Goal: Information Seeking & Learning: Learn about a topic

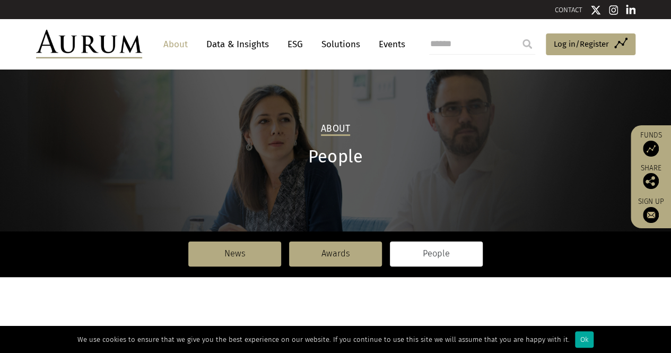
click at [330, 131] on h2 "About" at bounding box center [335, 129] width 29 height 13
click at [429, 252] on link "People" at bounding box center [436, 254] width 93 height 24
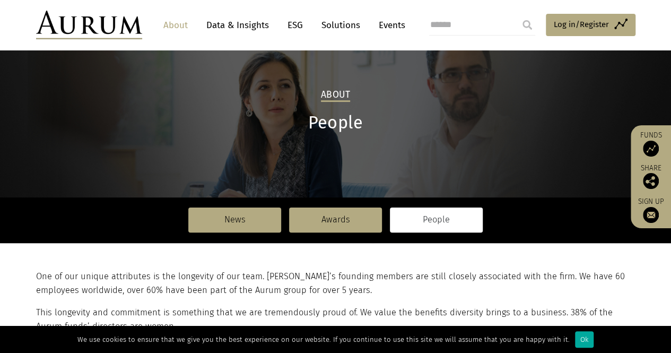
scroll to position [106, 0]
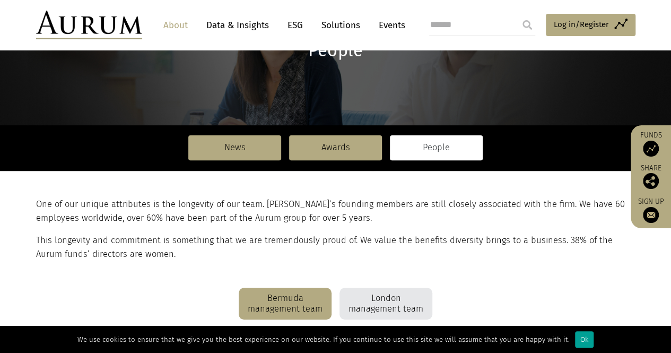
click at [578, 340] on div "Ok" at bounding box center [584, 339] width 19 height 16
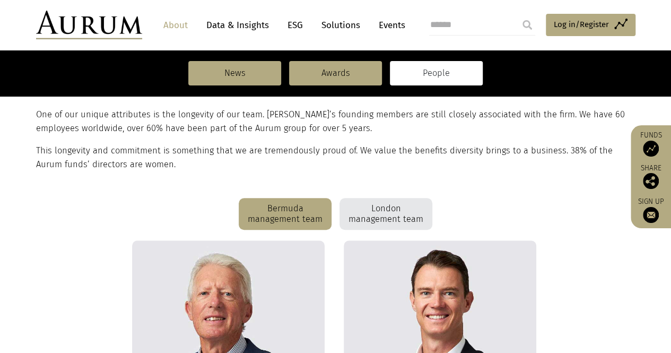
scroll to position [212, 0]
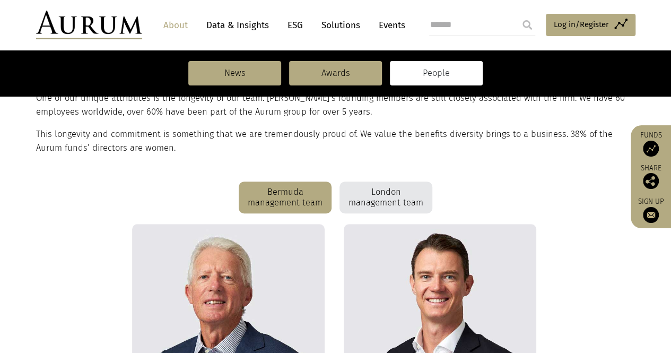
click at [286, 197] on div "Bermuda management team" at bounding box center [285, 198] width 93 height 32
click at [407, 196] on div "London management team" at bounding box center [386, 198] width 93 height 32
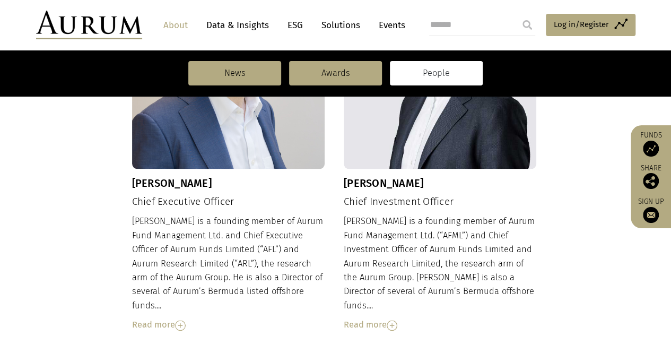
scroll to position [478, 0]
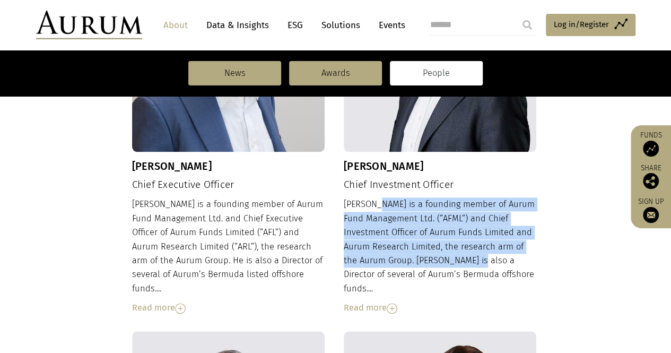
drag, startPoint x: 378, startPoint y: 205, endPoint x: 469, endPoint y: 261, distance: 106.2
click at [469, 261] on div "Adam is a founding member of Aurum Fund Management Ltd. (“AFML”) and Chief Inve…" at bounding box center [440, 255] width 193 height 117
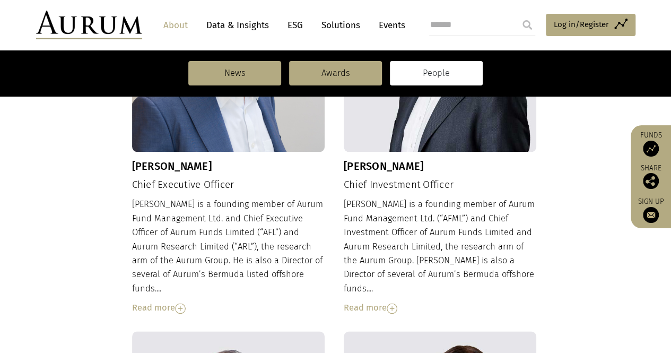
click at [377, 301] on div "Read more" at bounding box center [440, 308] width 193 height 14
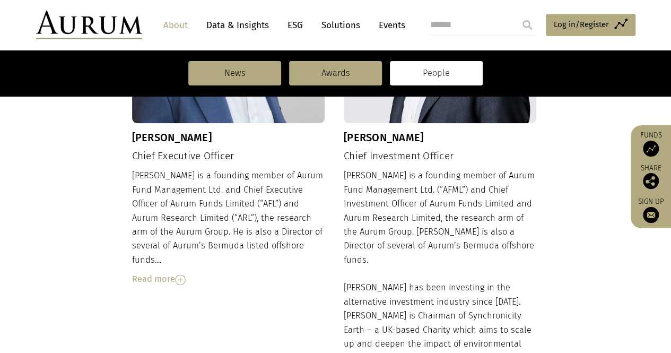
scroll to position [531, 0]
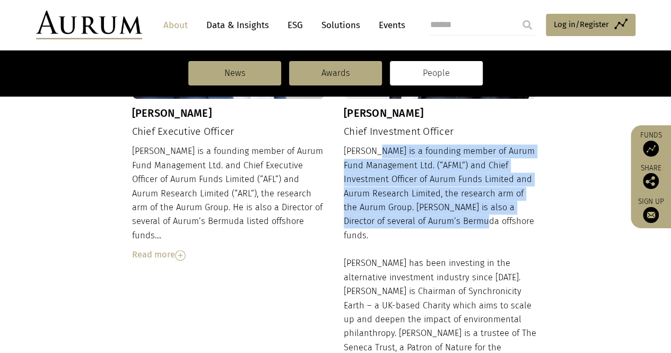
drag, startPoint x: 378, startPoint y: 152, endPoint x: 480, endPoint y: 221, distance: 123.1
click at [480, 221] on div "Adam is a founding member of Aurum Fund Management Ltd. (“AFML”) and Chief Inve…" at bounding box center [440, 301] width 193 height 314
copy div "a founding member of Aurum Fund Management Ltd. (“AFML”) and Chief Investment O…"
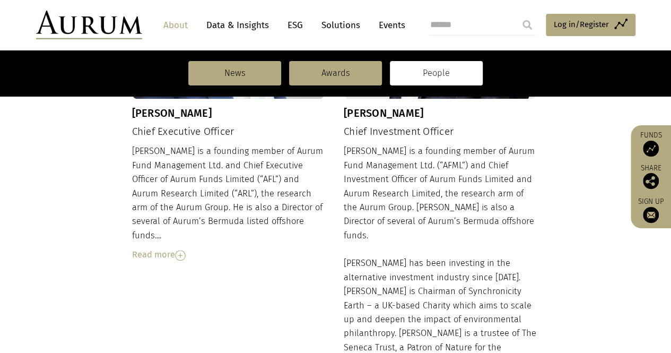
click at [484, 303] on div "Adam is a founding member of Aurum Fund Management Ltd. (“AFML”) and Chief Inve…" at bounding box center [440, 301] width 193 height 314
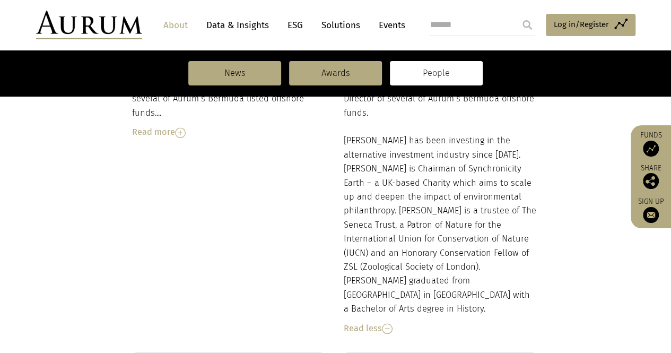
scroll to position [637, 0]
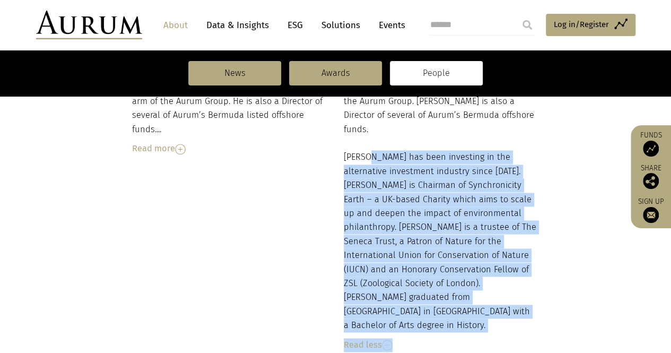
drag, startPoint x: 370, startPoint y: 143, endPoint x: 541, endPoint y: 266, distance: 211.1
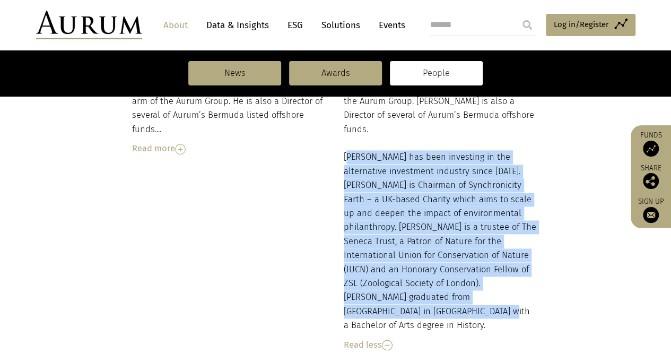
drag, startPoint x: 344, startPoint y: 143, endPoint x: 535, endPoint y: 279, distance: 234.5
click at [535, 279] on div "Adam is a founding member of Aurum Fund Management Ltd. (“AFML”) and Chief Inve…" at bounding box center [440, 195] width 193 height 314
copy div "Adam has been investing in the alternative investment industry since 1993. Adam…"
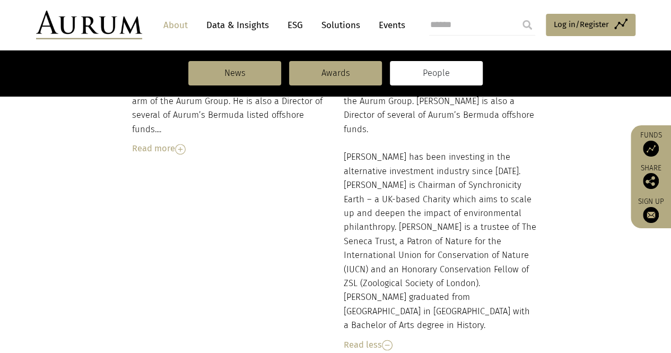
click at [287, 237] on div "Kevin Gundle Chief Executive Officer Kevin is a founding member of Aurum Fund M…" at bounding box center [336, 83] width 408 height 569
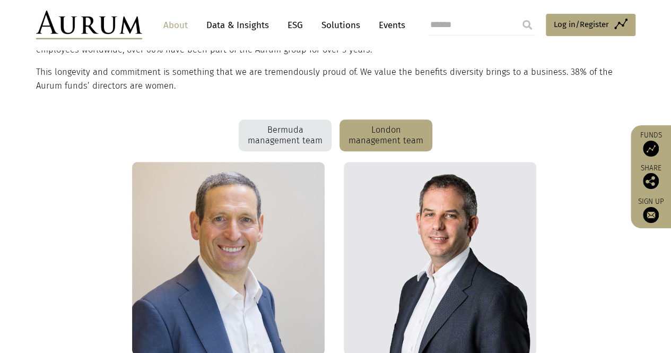
scroll to position [106, 0]
